Goal: Communication & Community: Answer question/provide support

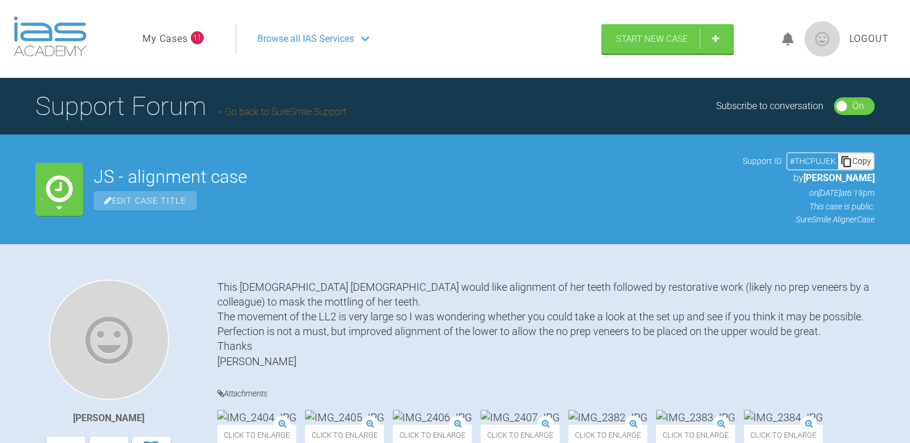
scroll to position [616, 0]
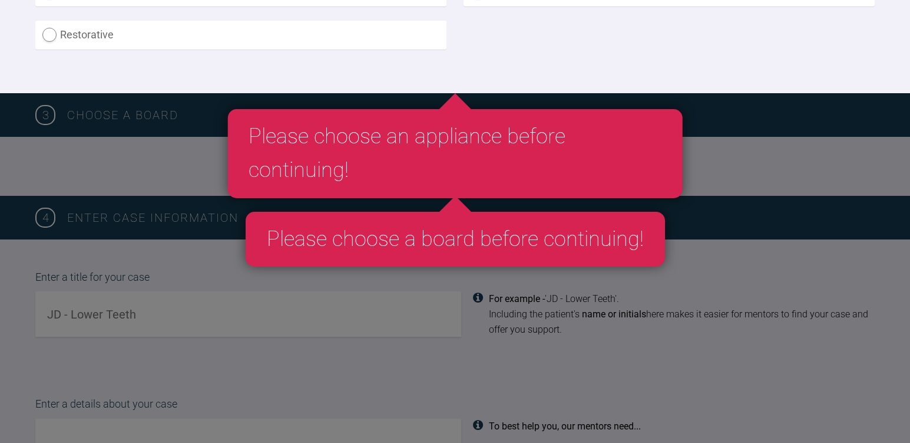
scroll to position [1306, 0]
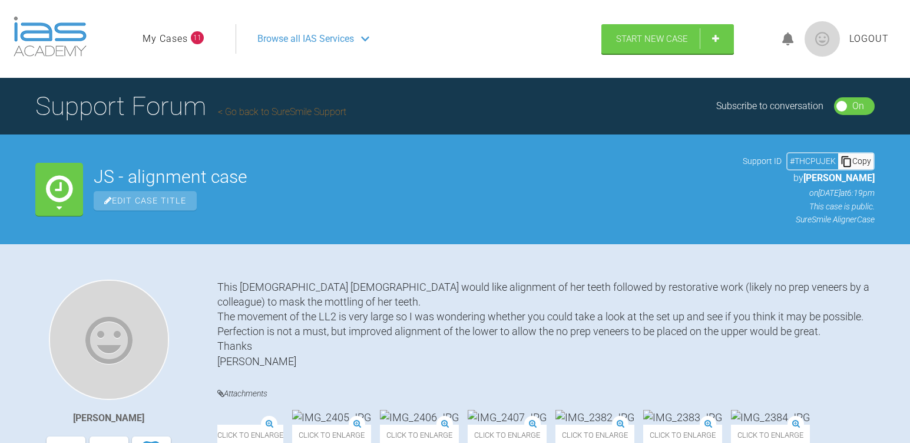
click at [282, 105] on h1 "Support Forum Go back to SureSmile Support" at bounding box center [190, 105] width 311 height 41
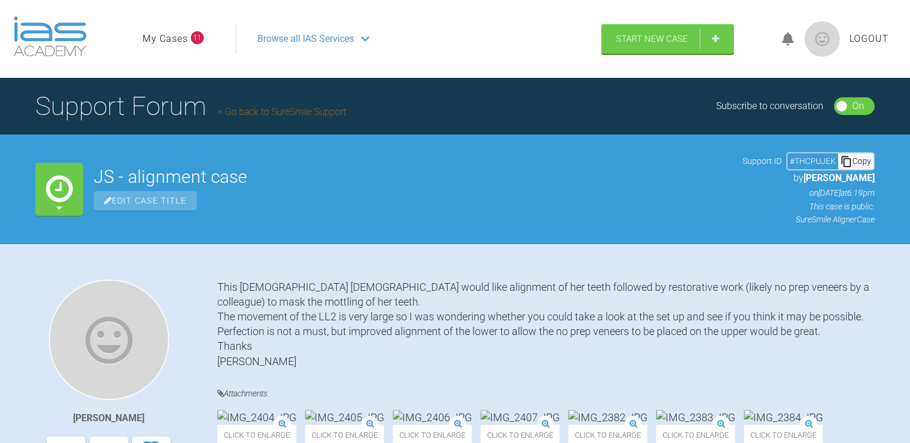
click at [292, 112] on link "Go back to SureSmile Support" at bounding box center [282, 111] width 128 height 11
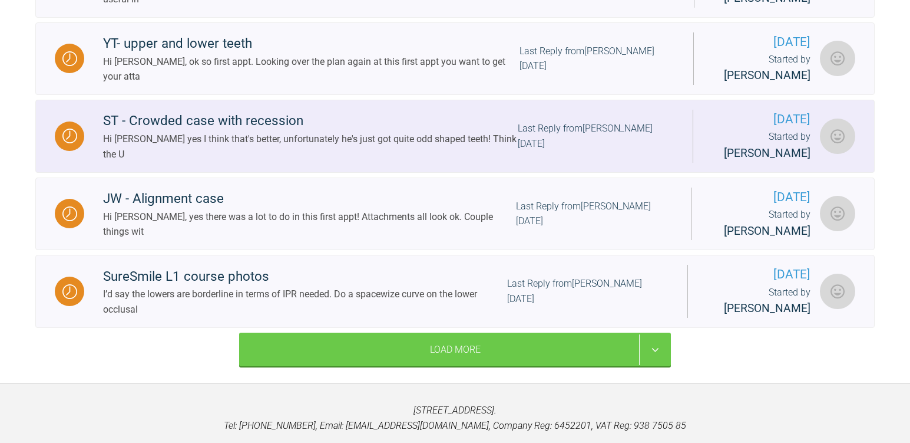
scroll to position [1002, 0]
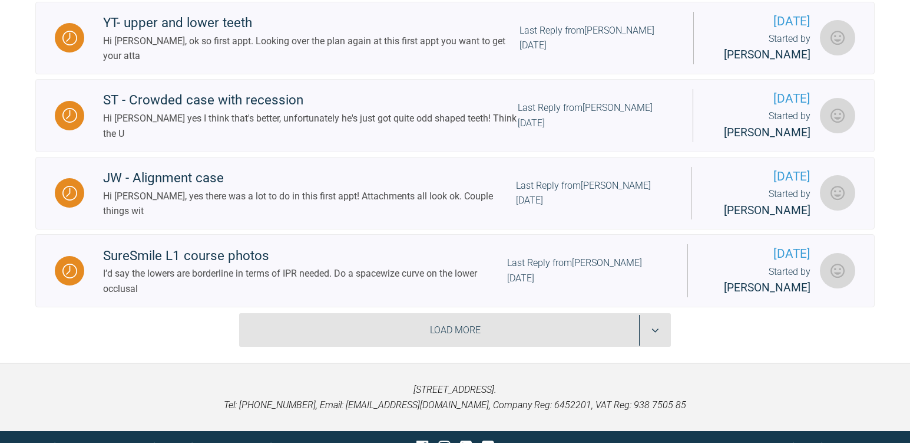
click at [415, 344] on div "Load More" at bounding box center [455, 330] width 432 height 34
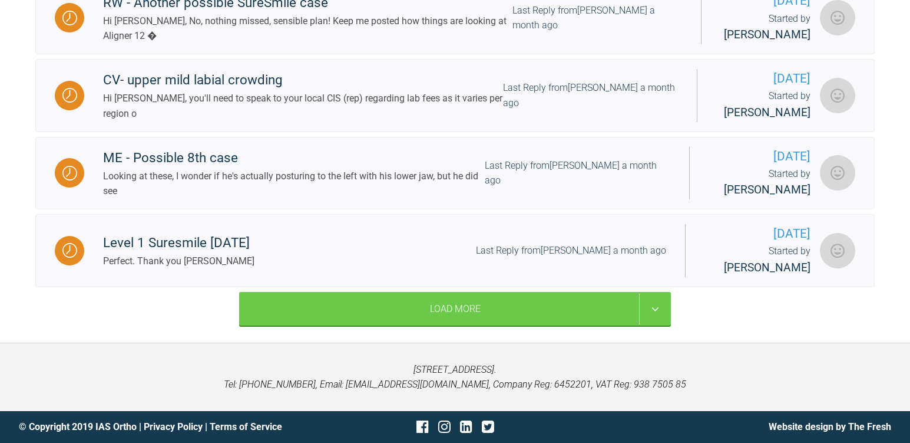
scroll to position [1992, 0]
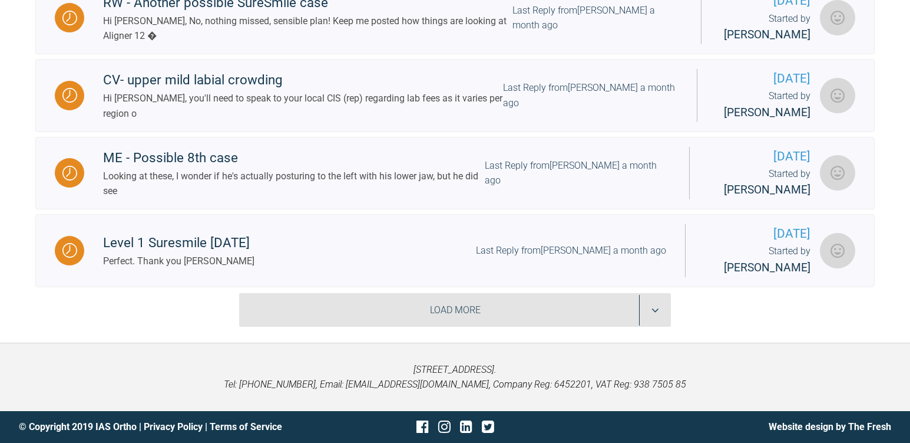
click at [434, 313] on div "Load More" at bounding box center [455, 310] width 432 height 34
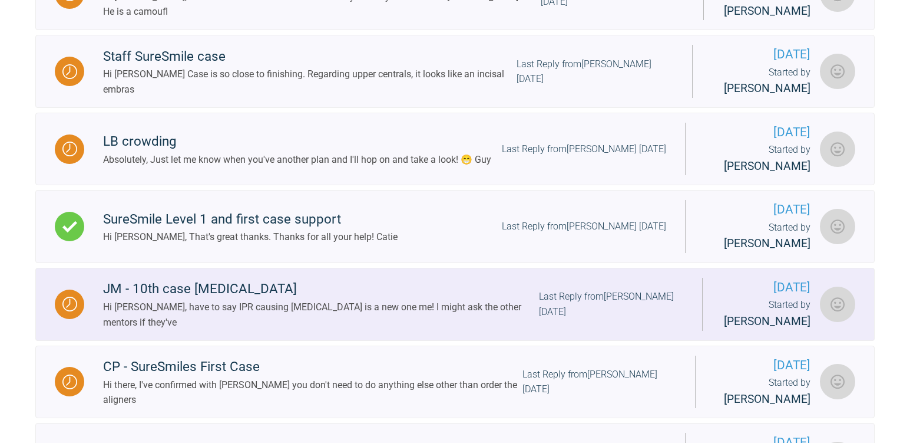
click at [281, 329] on div "Hi [PERSON_NAME], have to say IPR causing [MEDICAL_DATA] is a new one me! I mig…" at bounding box center [321, 314] width 436 height 30
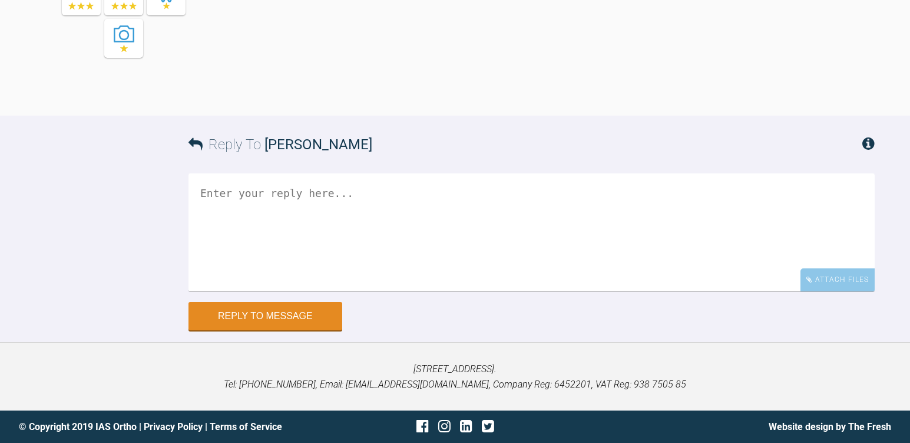
scroll to position [6112, 0]
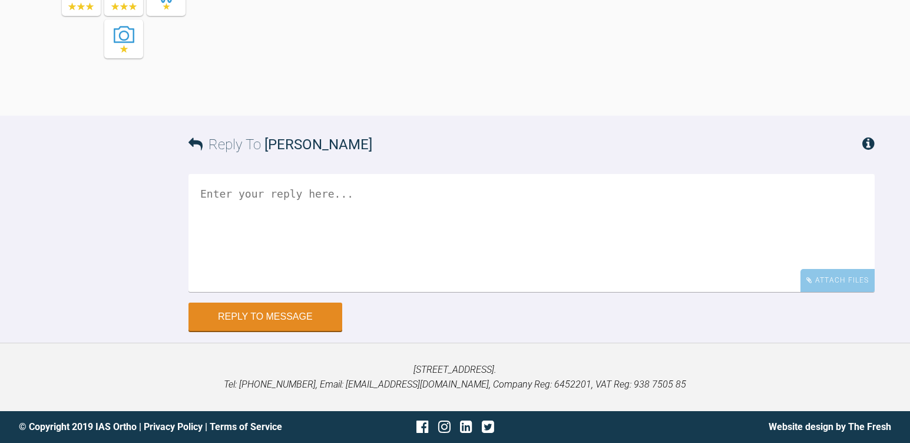
drag, startPoint x: 410, startPoint y: 79, endPoint x: 447, endPoint y: 127, distance: 60.9
drag, startPoint x: 447, startPoint y: 127, endPoint x: 526, endPoint y: 176, distance: 92.4
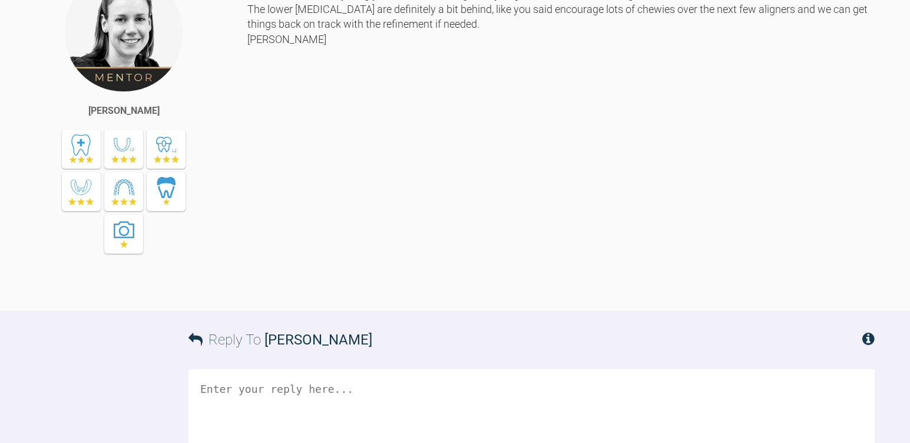
scroll to position [5817, 0]
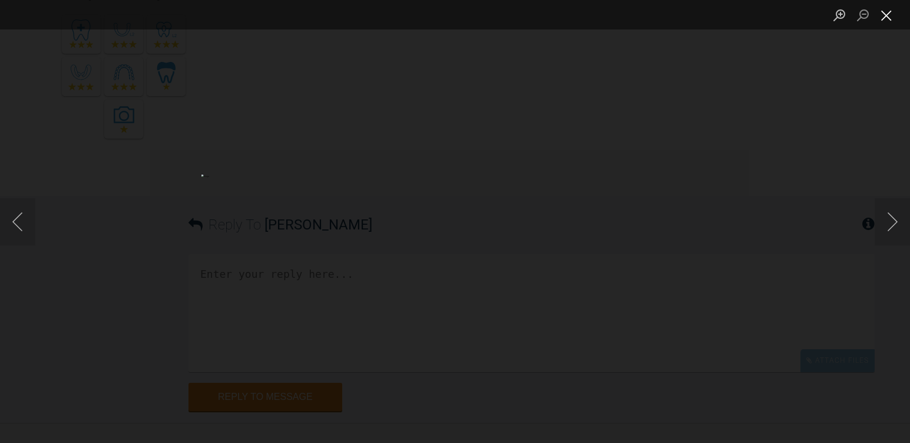
click at [889, 16] on button "Close lightbox" at bounding box center [887, 15] width 24 height 21
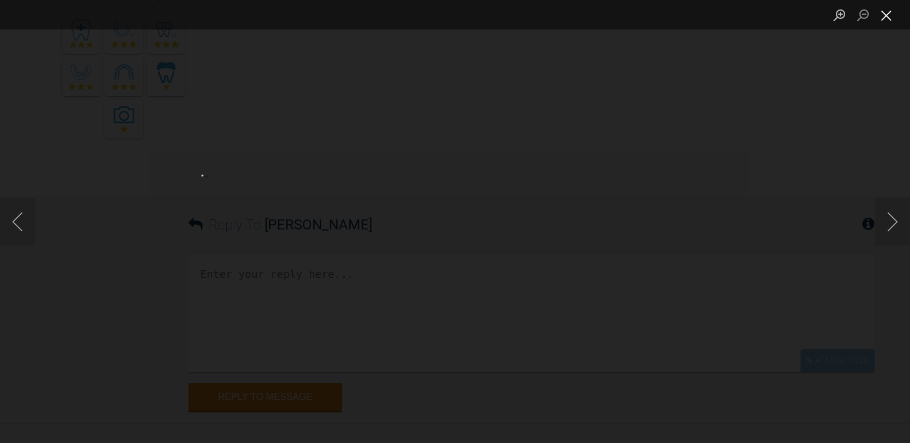
click at [886, 12] on button "Close lightbox" at bounding box center [887, 15] width 24 height 21
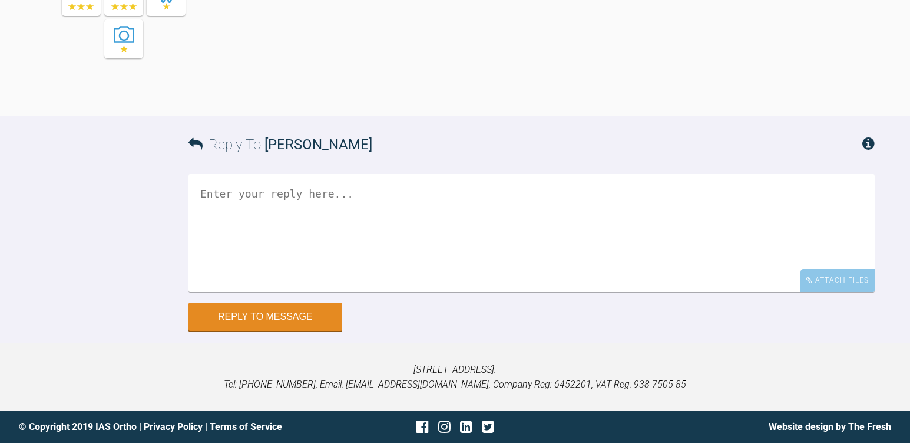
scroll to position [6407, 0]
click at [397, 242] on textarea at bounding box center [532, 233] width 687 height 118
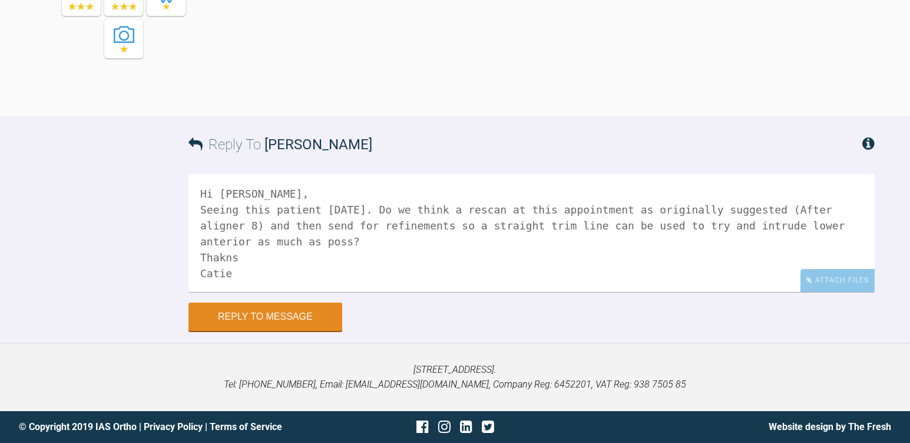
click at [224, 257] on textarea "Hi [PERSON_NAME], Seeing this patient [DATE]. Do we think a rescan at this appo…" at bounding box center [532, 233] width 687 height 118
click at [226, 237] on textarea "Hi [PERSON_NAME], Seeing this patient [DATE]. Do we think a rescan at this appo…" at bounding box center [532, 233] width 687 height 118
type textarea "Hi [PERSON_NAME], Seeing this patient [DATE]. Do we think a rescan at this appo…"
drag, startPoint x: 340, startPoint y: 204, endPoint x: 349, endPoint y: 227, distance: 25.2
click at [349, 227] on textarea "Hi [PERSON_NAME], Seeing this patient [DATE]. Do we think a rescan at this appo…" at bounding box center [532, 233] width 687 height 118
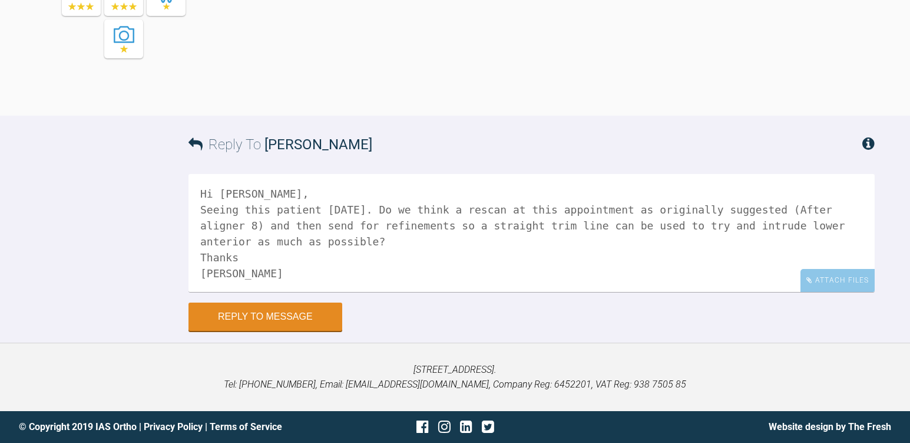
click at [349, 227] on textarea "Hi [PERSON_NAME], Seeing this patient [DATE]. Do we think a rescan at this appo…" at bounding box center [532, 233] width 687 height 118
click at [476, 232] on textarea "Hi [PERSON_NAME], Seeing this patient [DATE]. Do we think a rescan at this appo…" at bounding box center [532, 233] width 687 height 118
drag, startPoint x: 408, startPoint y: 210, endPoint x: 415, endPoint y: 218, distance: 11.3
click at [415, 218] on textarea "Hi [PERSON_NAME], Seeing this patient [DATE]. Do we think a rescan at this appo…" at bounding box center [532, 233] width 687 height 118
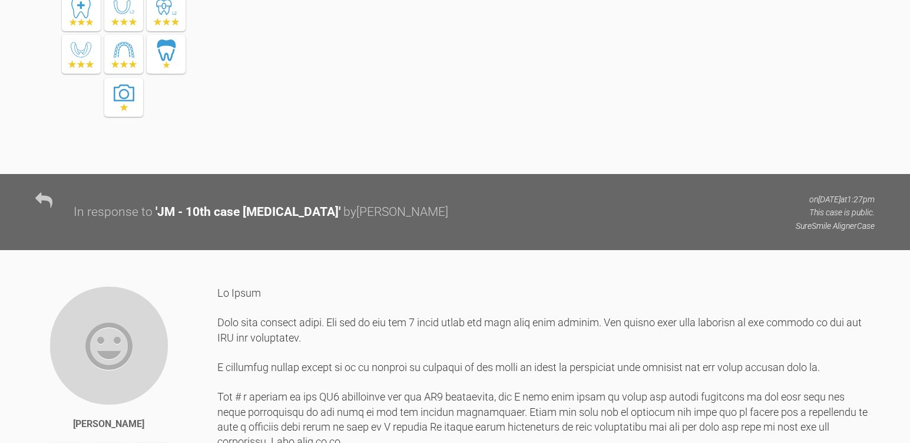
scroll to position [4627, 0]
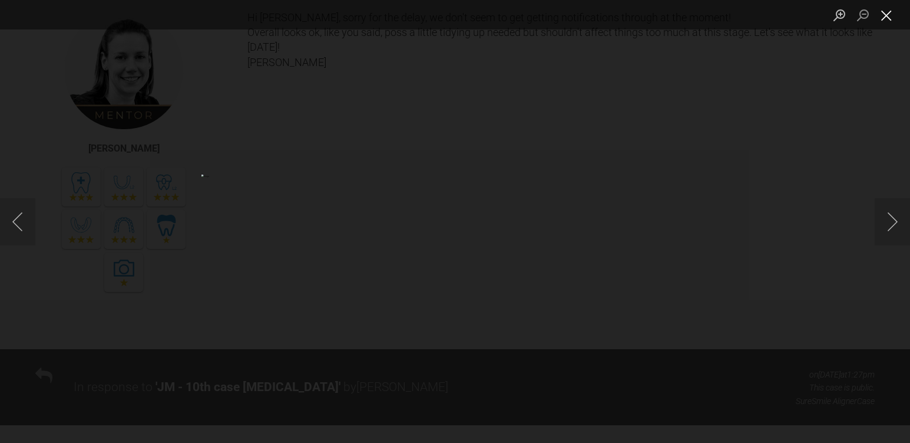
click at [888, 15] on button "Close lightbox" at bounding box center [887, 15] width 24 height 21
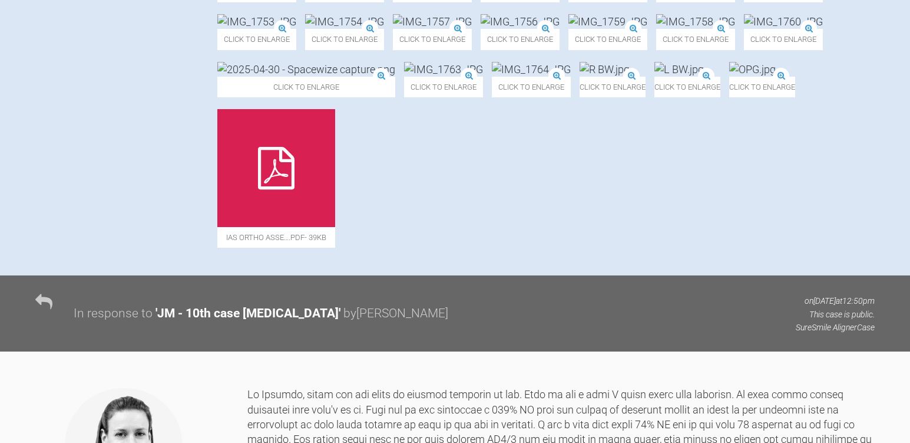
scroll to position [3175, 0]
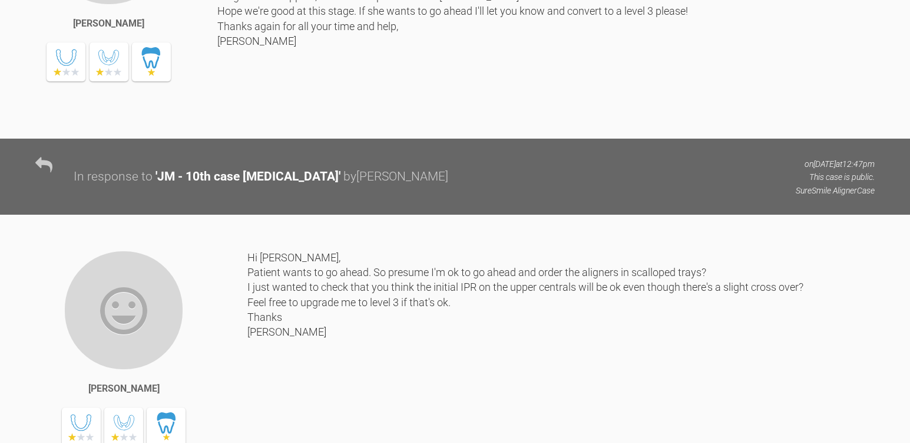
click at [859, 121] on div "Hi [PERSON_NAME], That's brilliant thank you! All makes sense! Will get the pat…" at bounding box center [546, 3] width 658 height 236
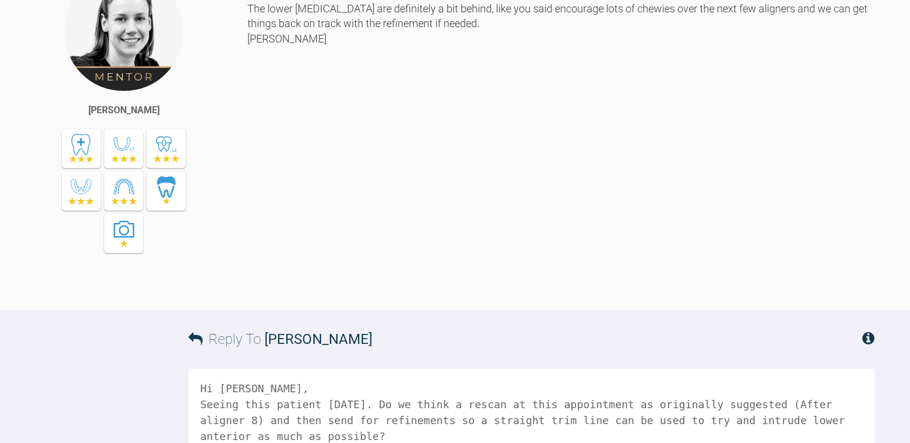
scroll to position [5761, 0]
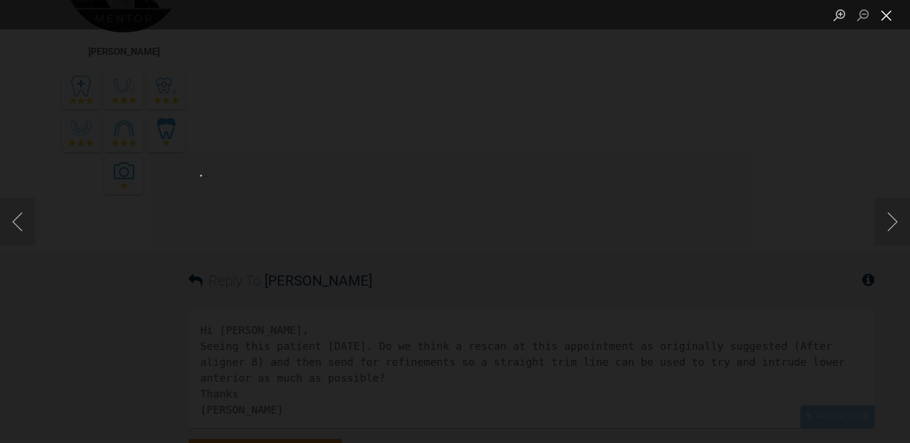
click at [890, 13] on button "Close lightbox" at bounding box center [887, 15] width 24 height 21
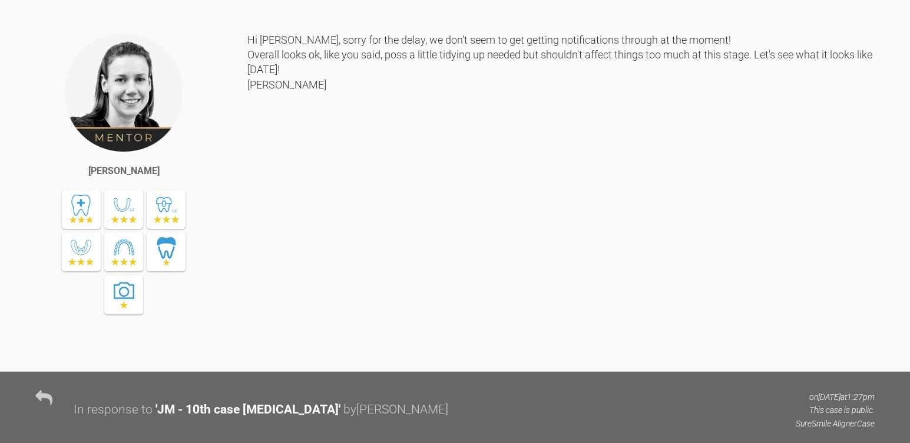
scroll to position [4642, 0]
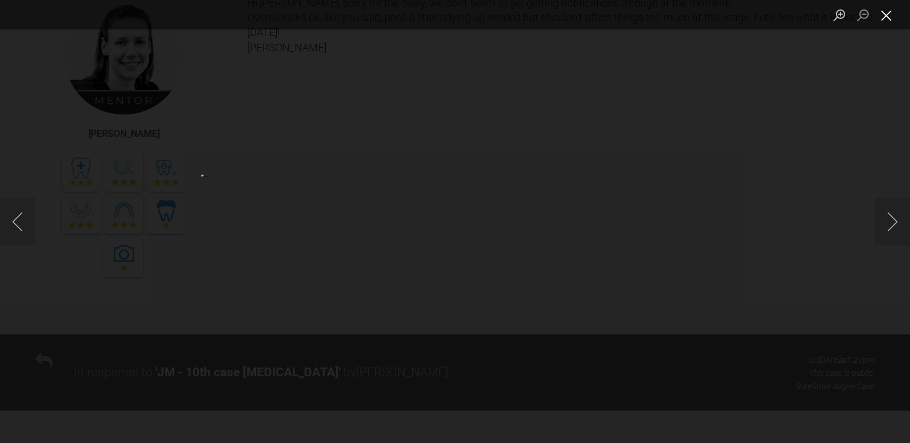
click at [890, 16] on button "Close lightbox" at bounding box center [887, 15] width 24 height 21
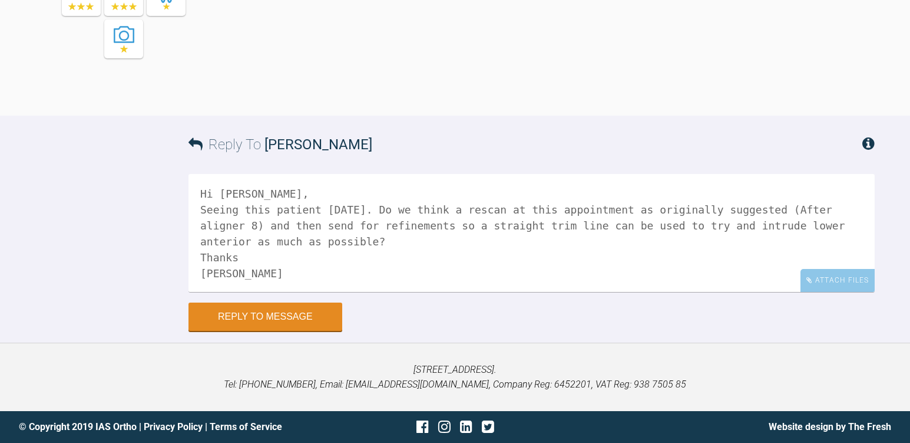
scroll to position [5820, 0]
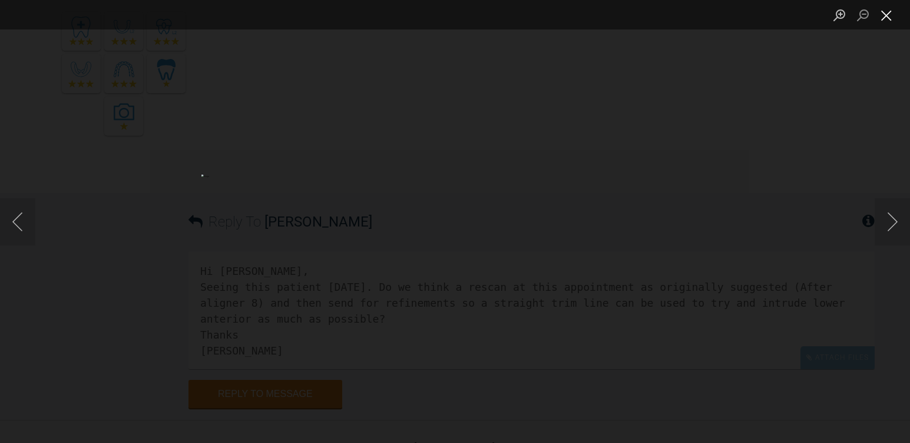
click at [884, 20] on button "Close lightbox" at bounding box center [887, 15] width 24 height 21
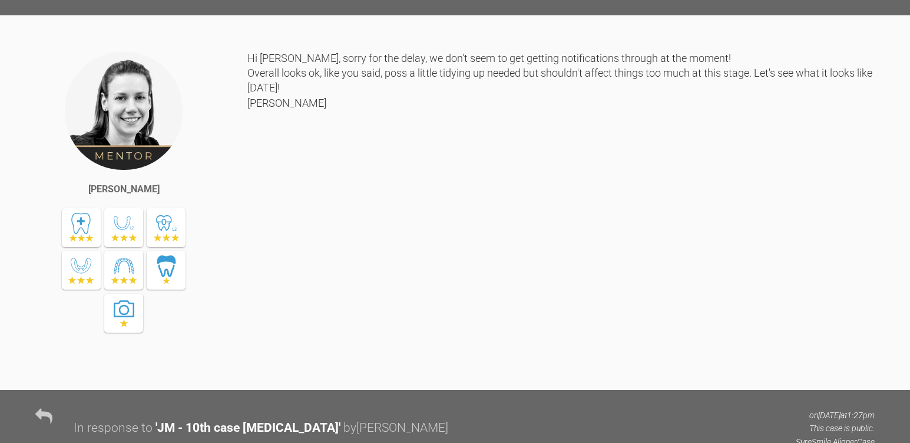
scroll to position [4583, 0]
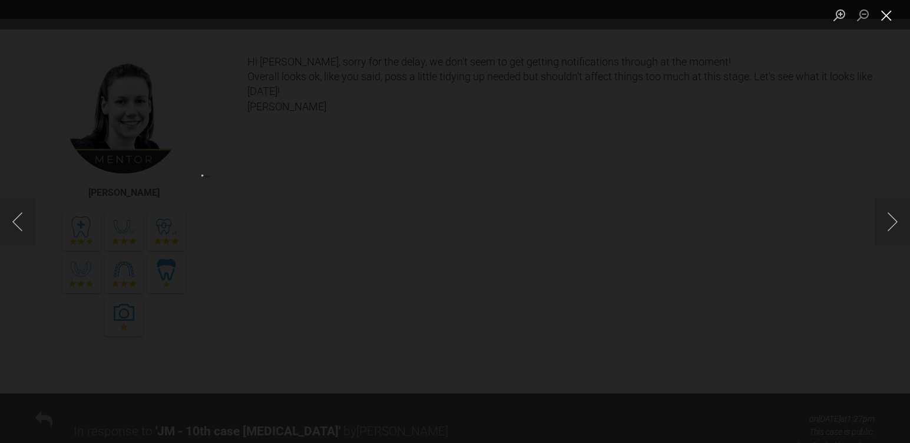
click at [890, 16] on button "Close lightbox" at bounding box center [887, 15] width 24 height 21
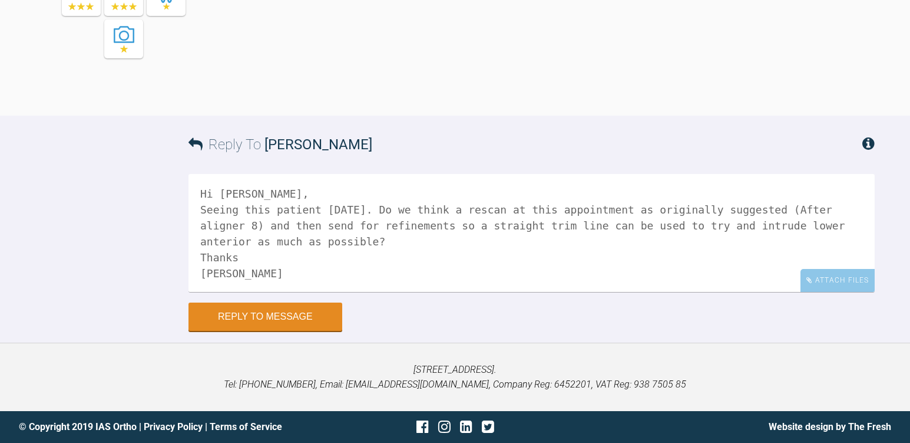
scroll to position [5879, 0]
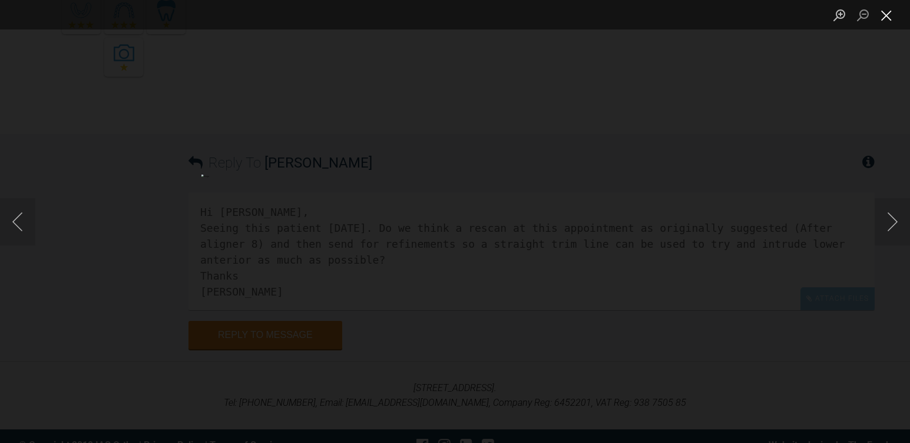
click at [889, 16] on button "Close lightbox" at bounding box center [887, 15] width 24 height 21
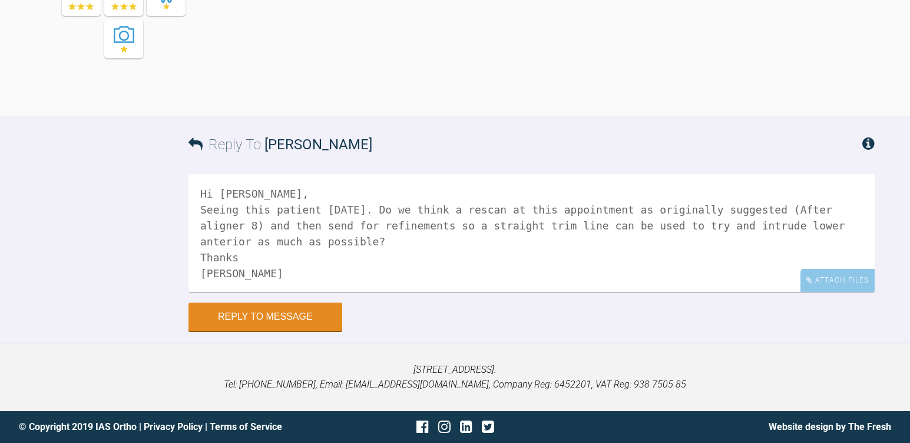
scroll to position [6407, 0]
click at [282, 316] on button "Reply to Message" at bounding box center [266, 317] width 154 height 28
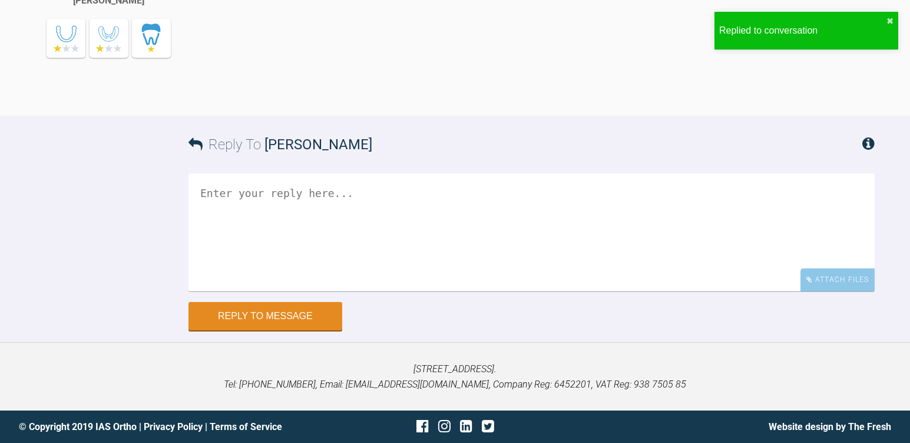
scroll to position [6686, 0]
